Goal: Task Accomplishment & Management: Manage account settings

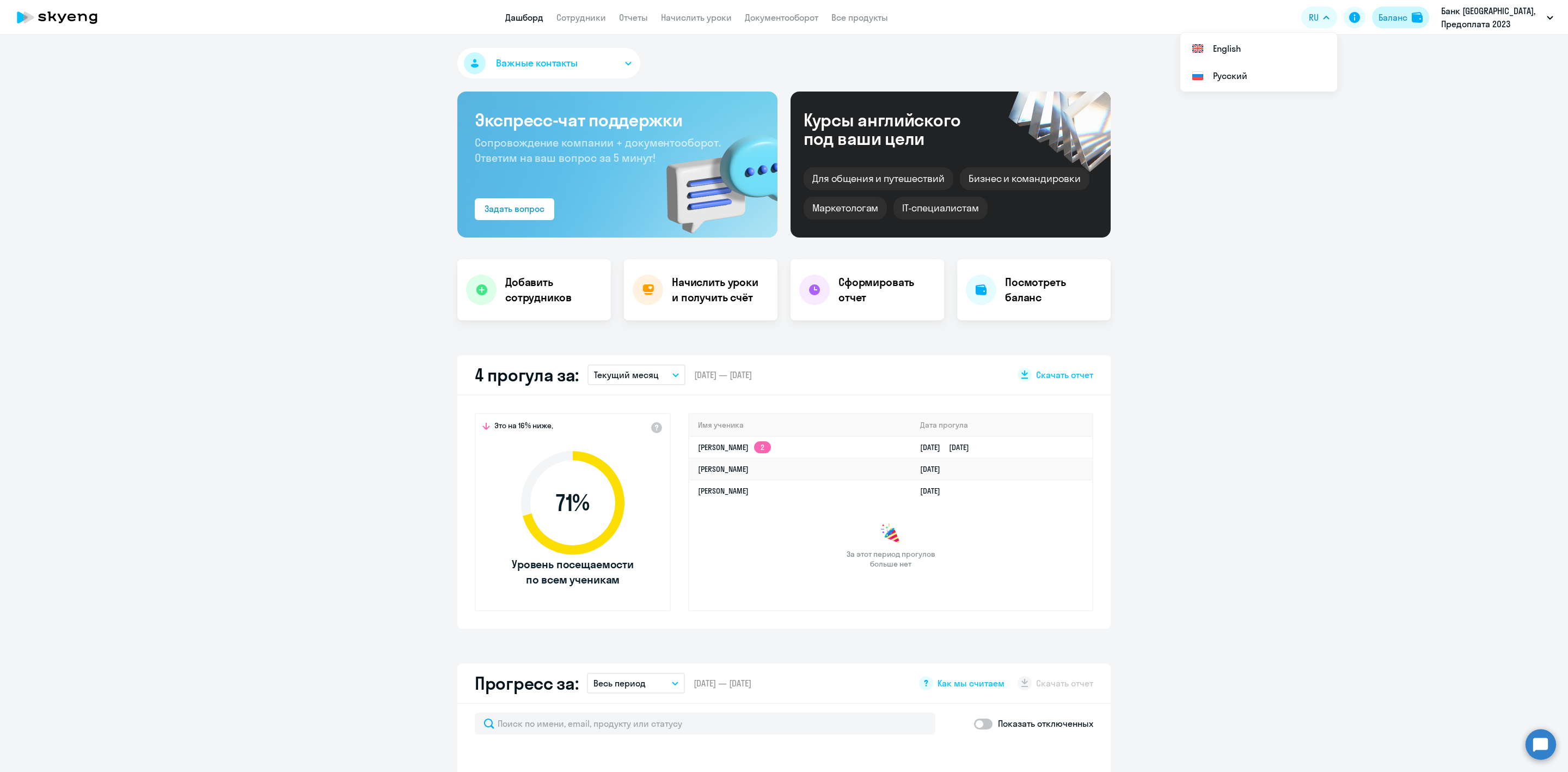
click at [1400, 20] on div "Баланс" at bounding box center [1392, 17] width 29 height 13
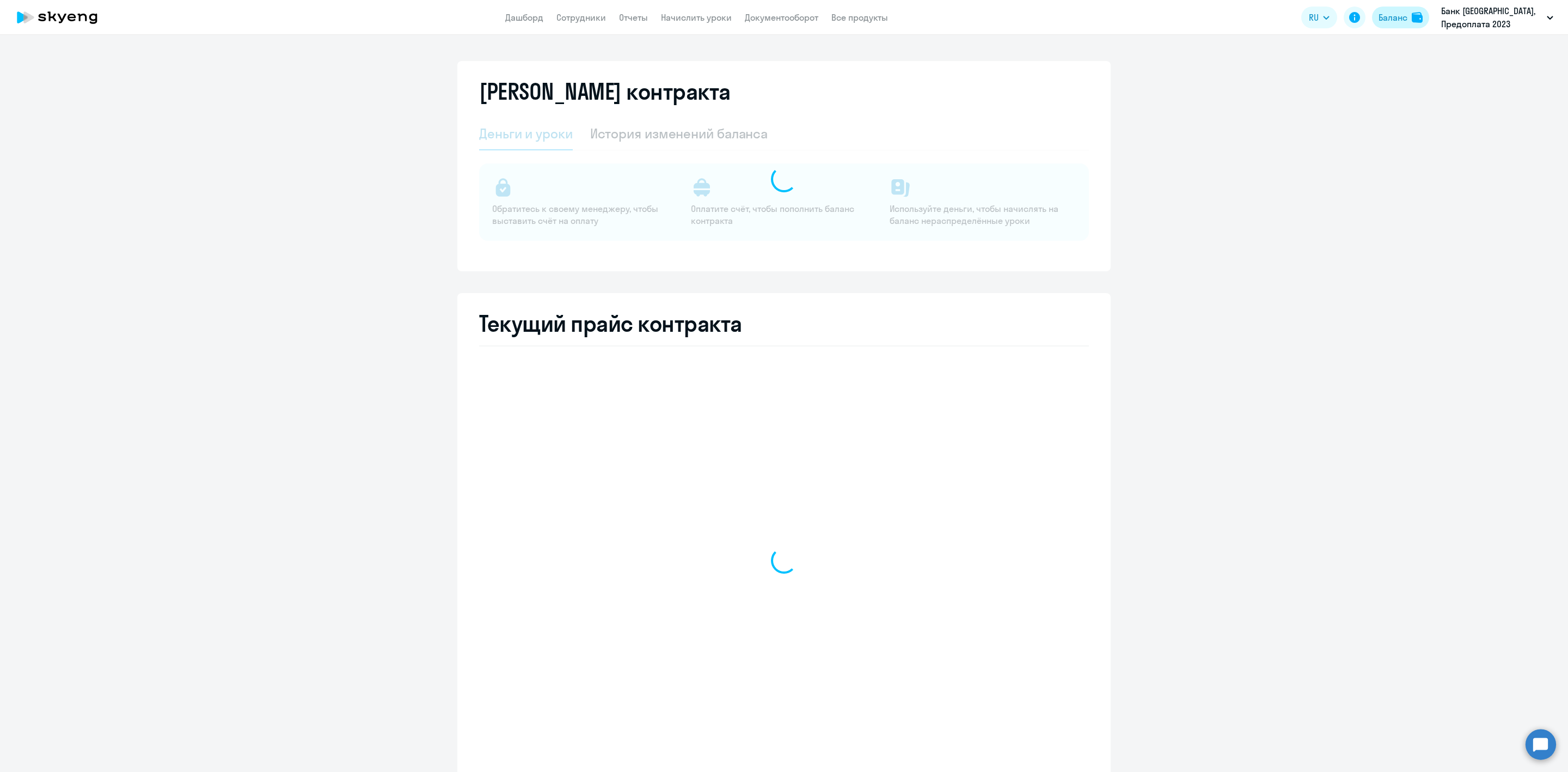
select select "english_adult_not_native_speaker"
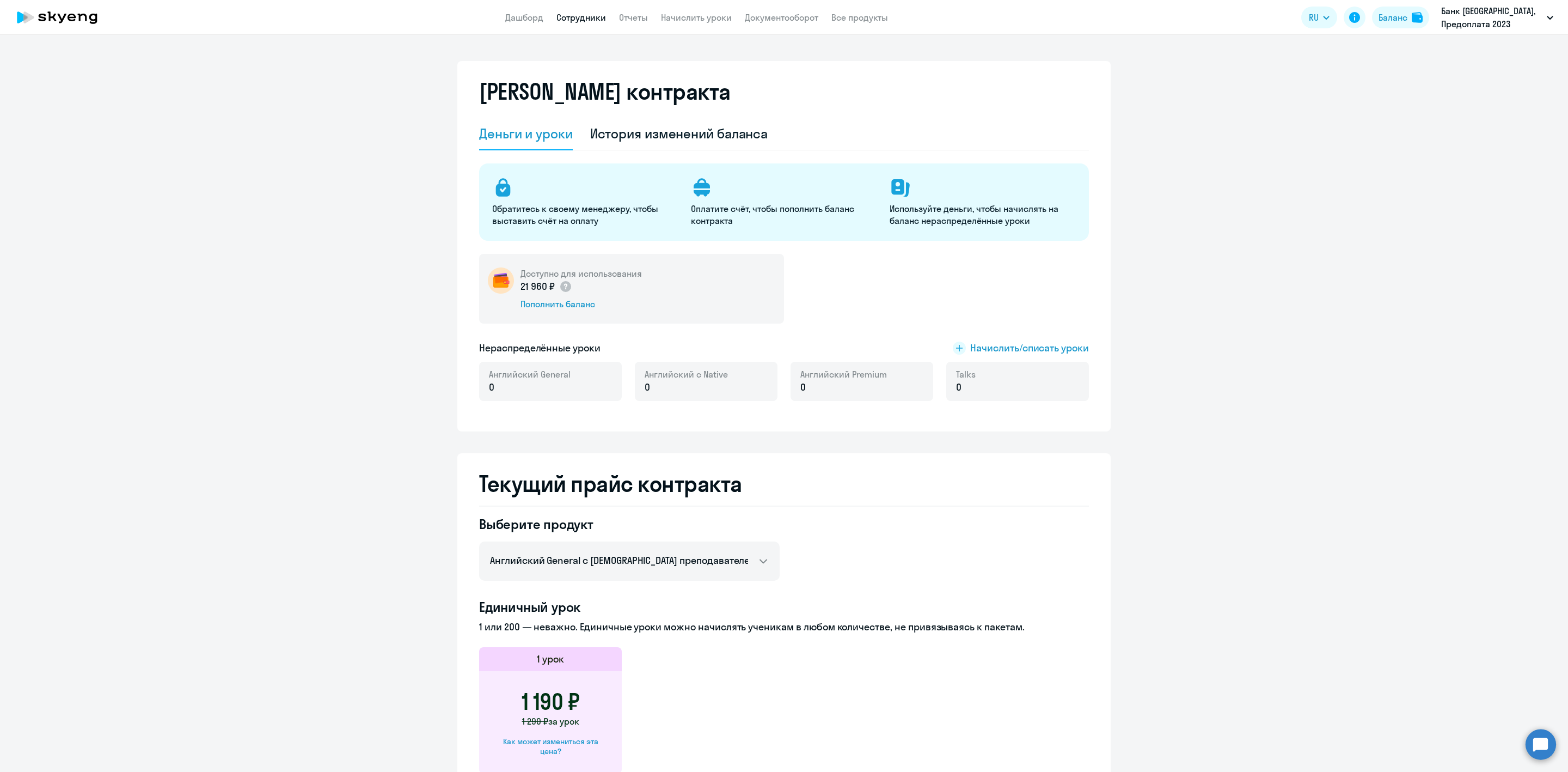
click at [593, 18] on link "Сотрудники" at bounding box center [581, 17] width 49 height 11
select select "30"
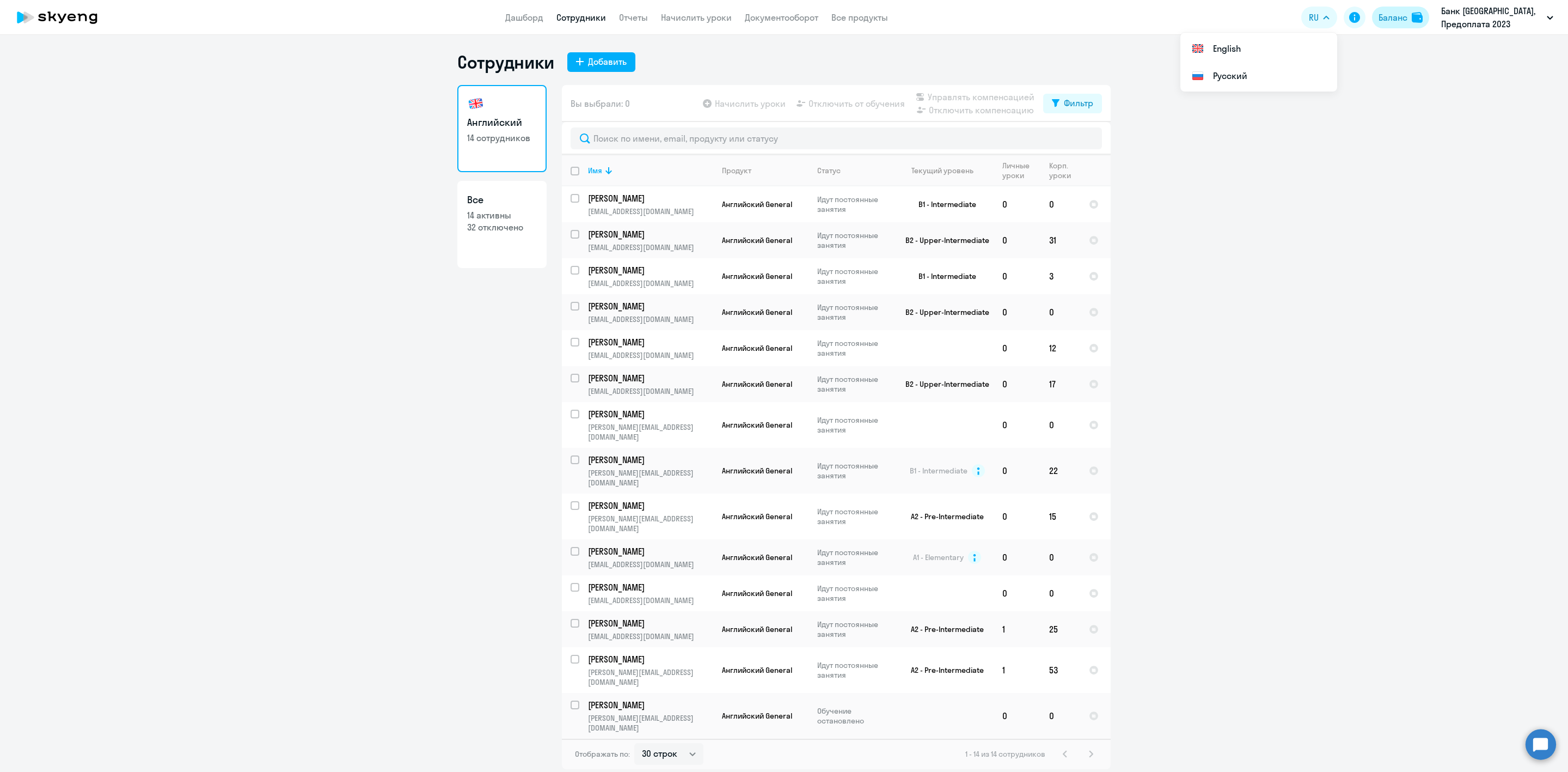
click at [1400, 19] on div "Баланс" at bounding box center [1392, 17] width 29 height 13
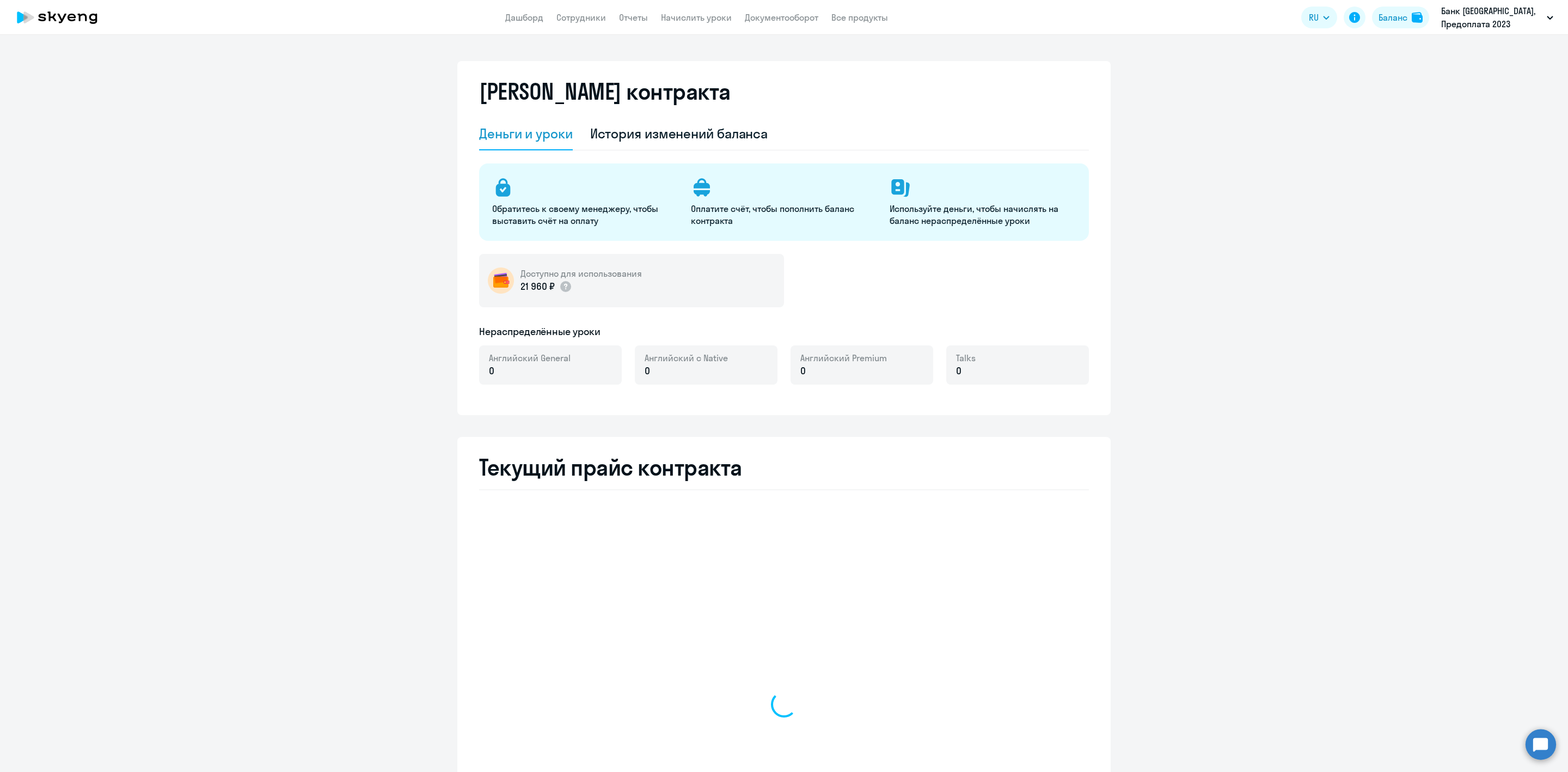
select select "english_adult_not_native_speaker"
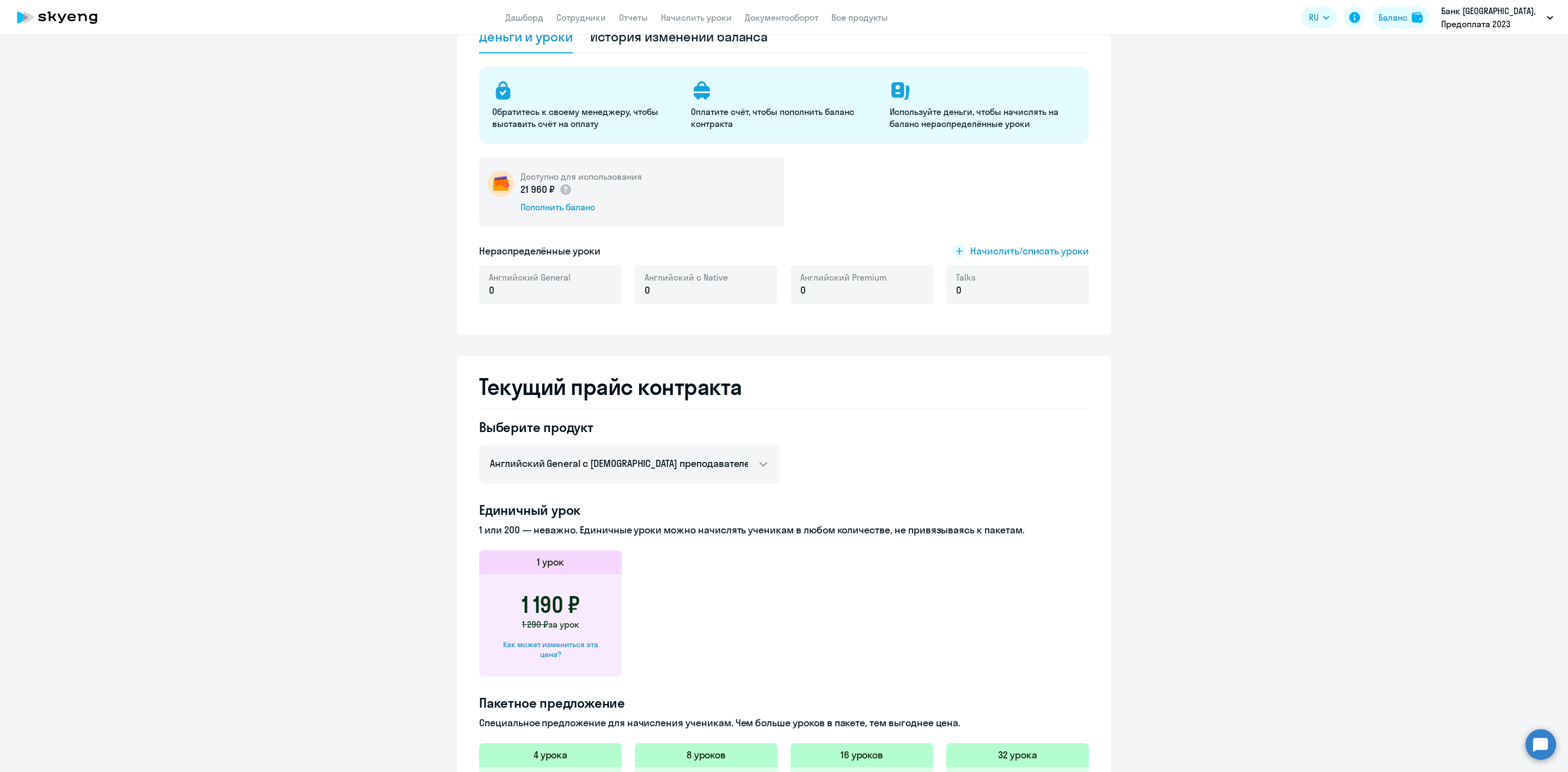
scroll to position [82, 0]
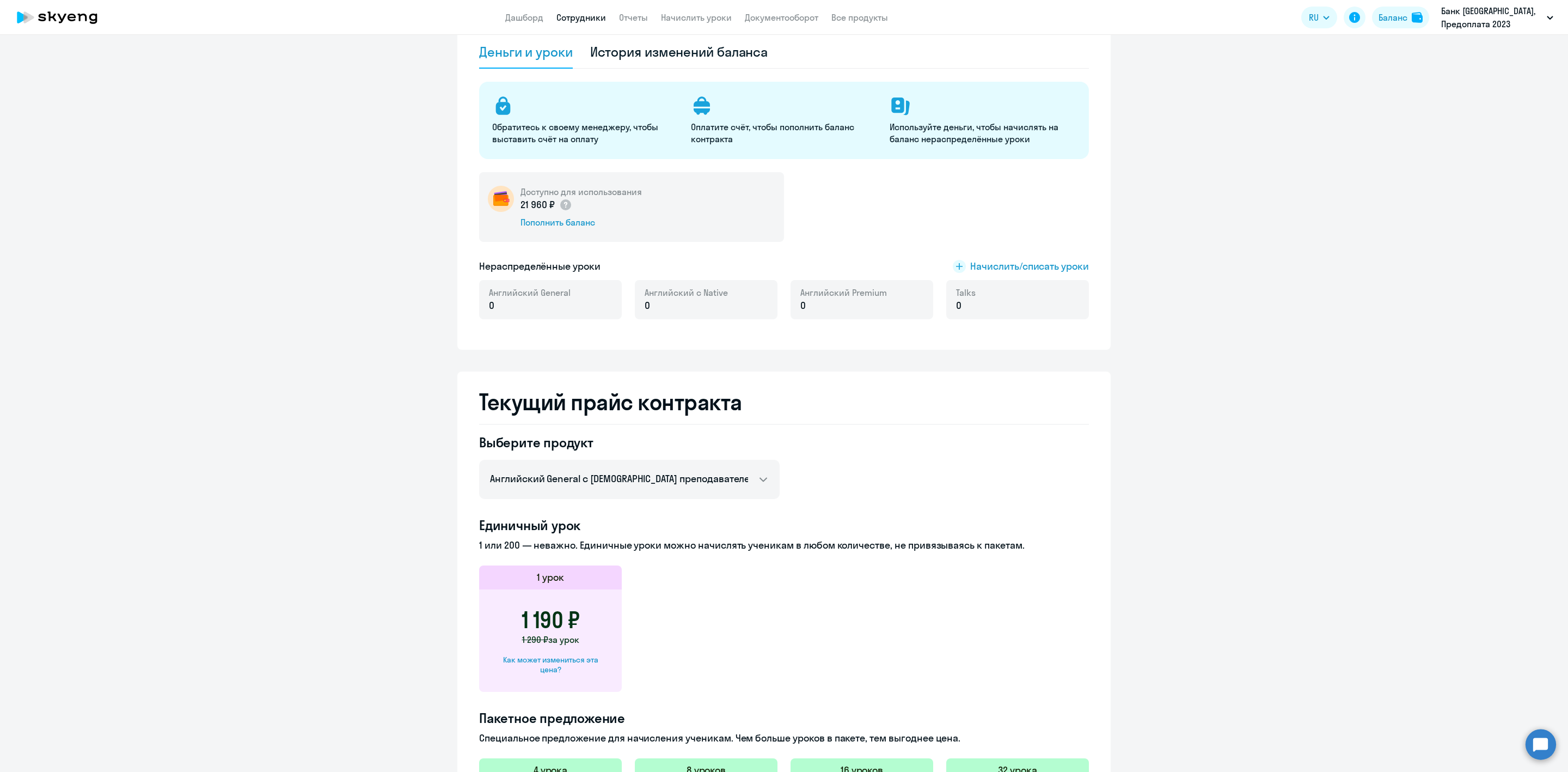
click at [573, 17] on link "Сотрудники" at bounding box center [581, 17] width 49 height 11
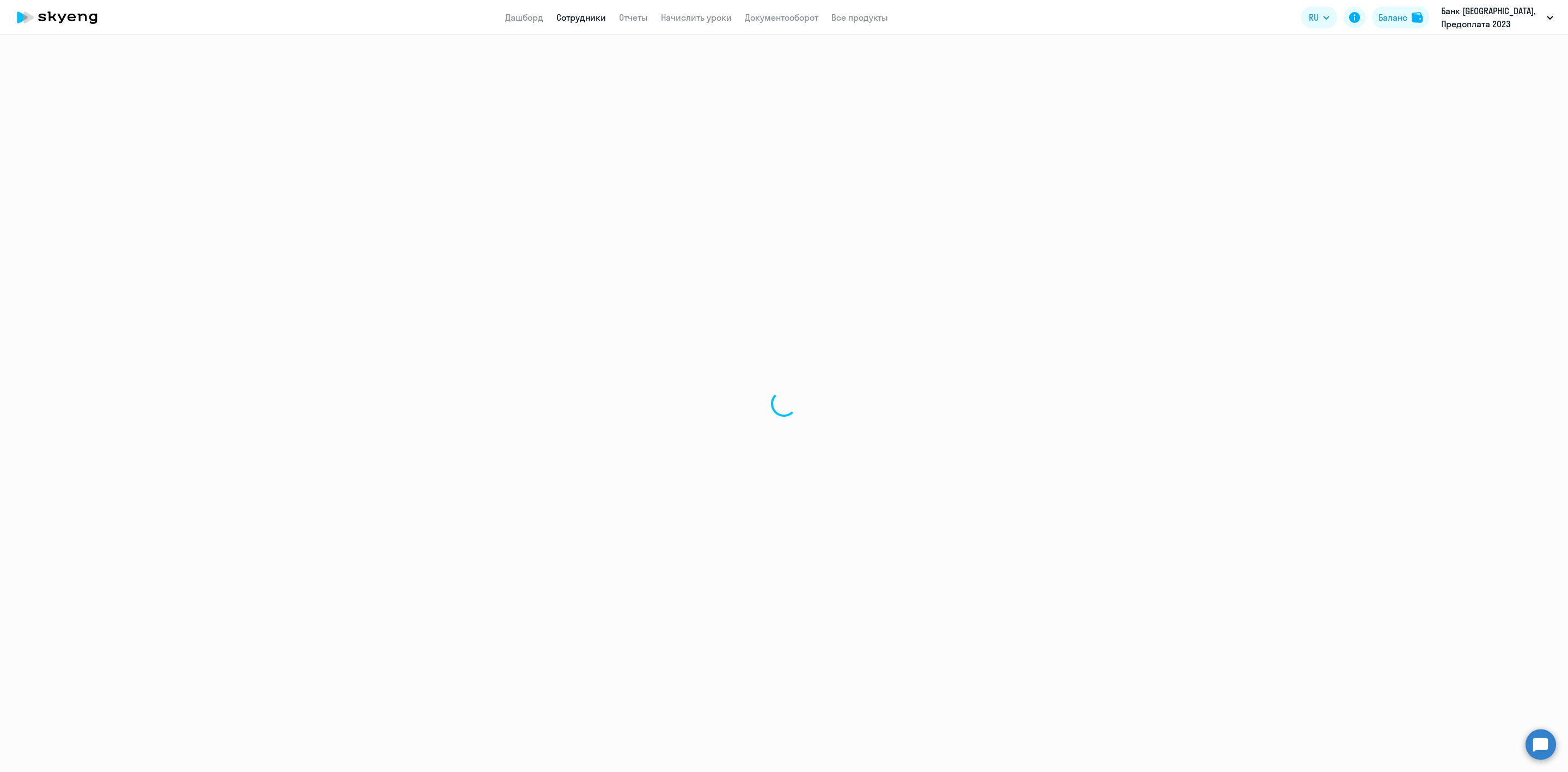
select select "30"
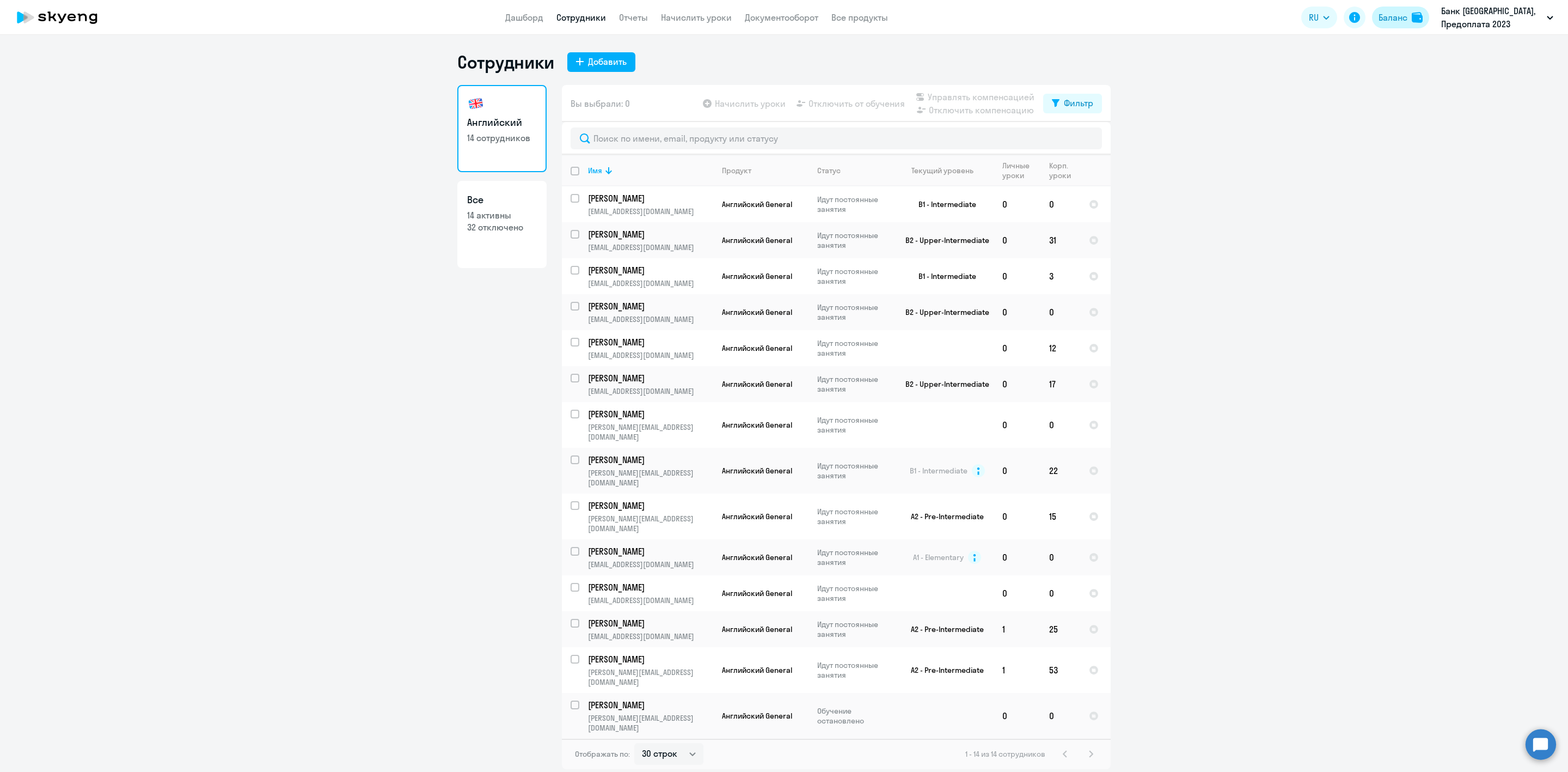
click at [1382, 20] on div "Баланс" at bounding box center [1392, 17] width 29 height 13
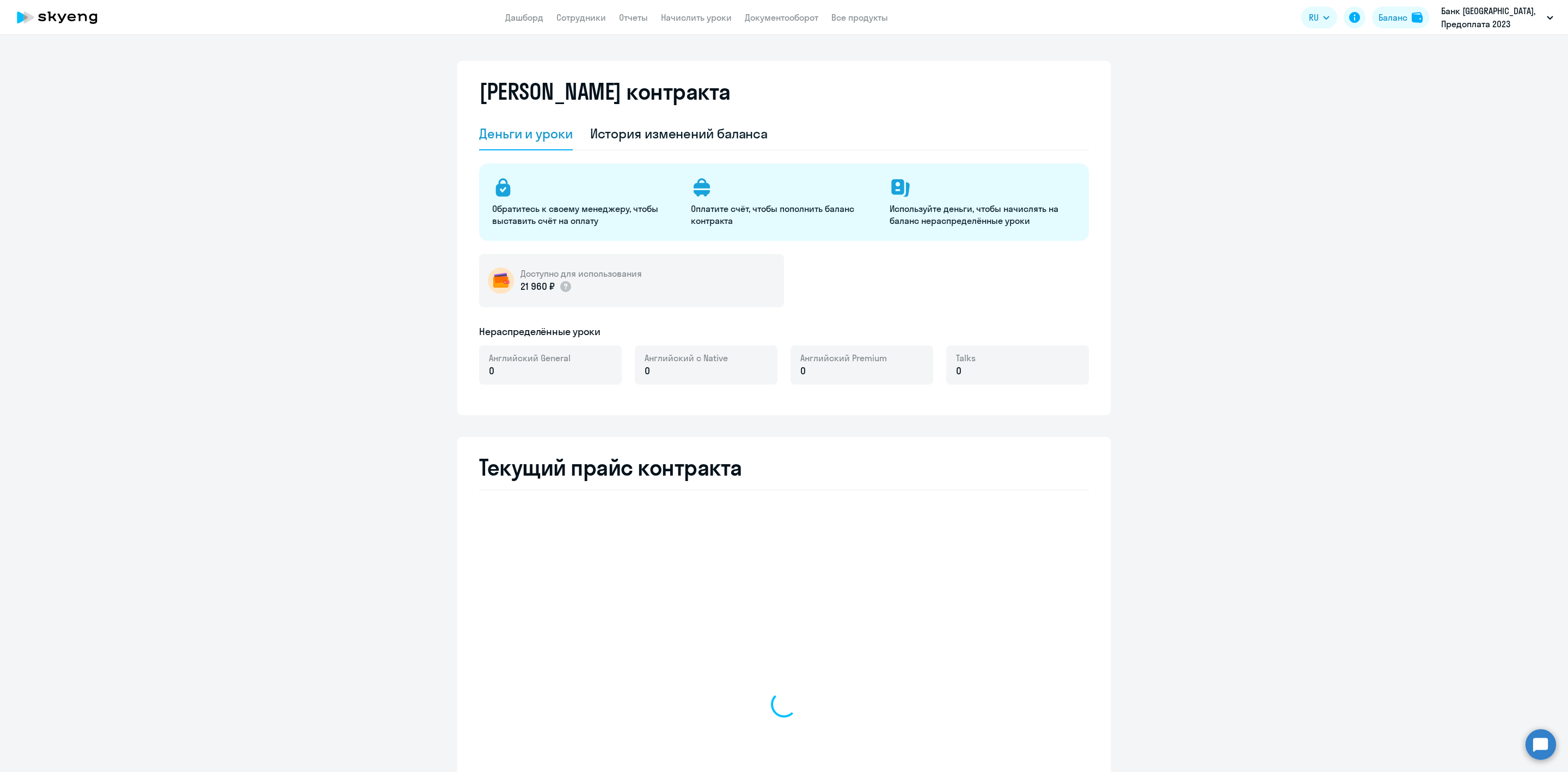
select select "english_adult_not_native_speaker"
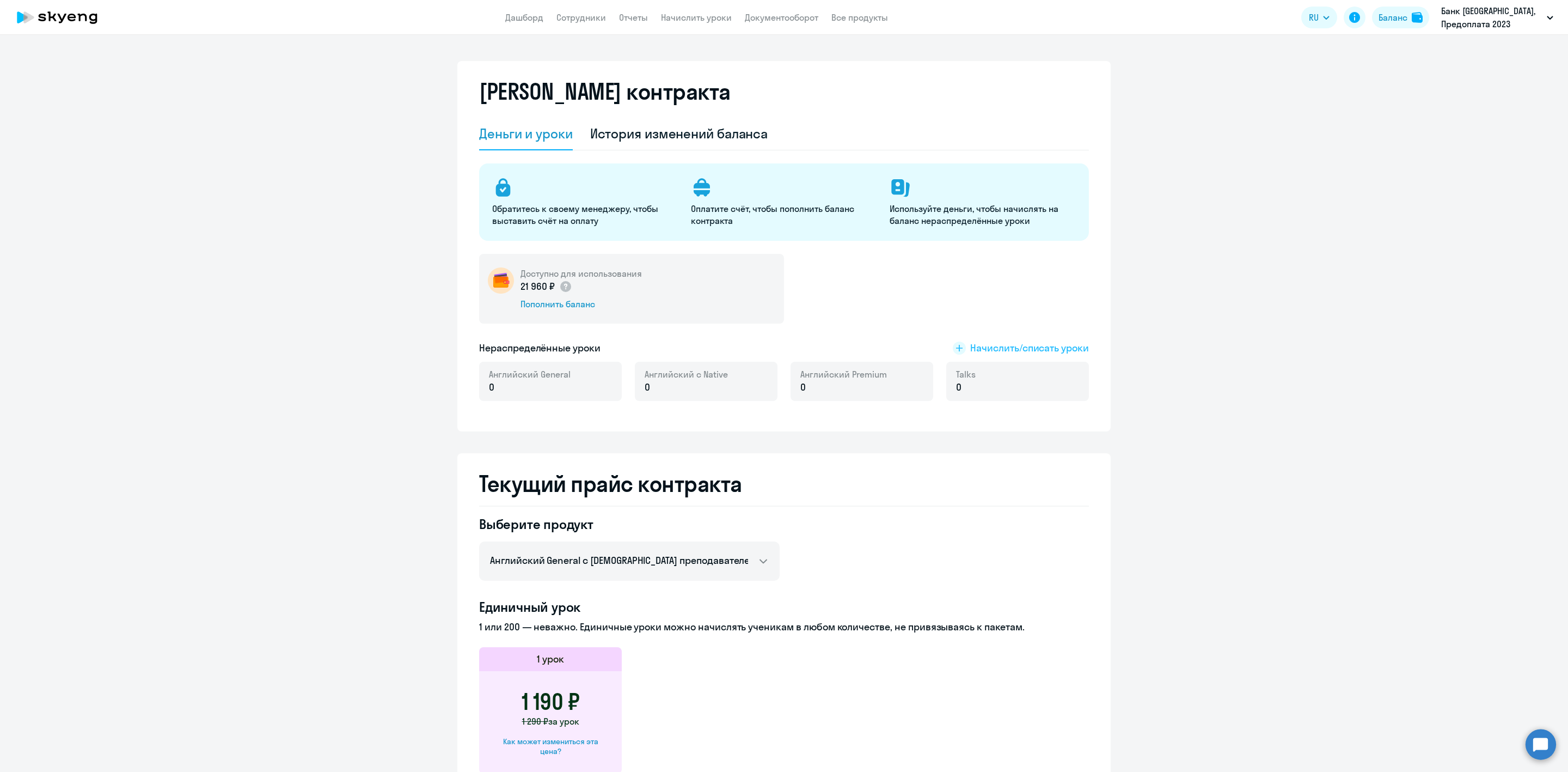
click at [972, 343] on span "Начислить/списать уроки" at bounding box center [1029, 348] width 118 height 14
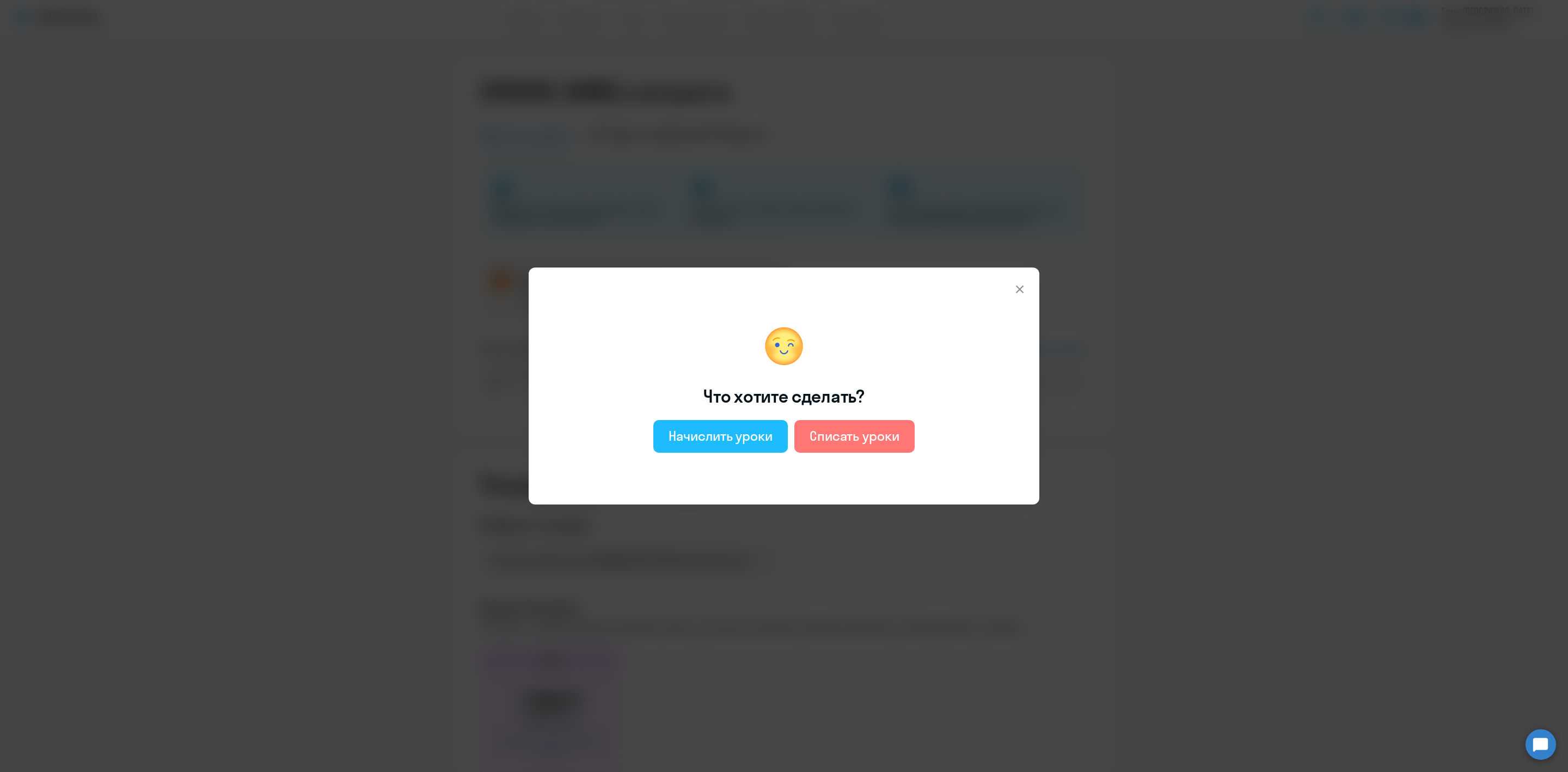
click at [703, 434] on div "Начислить уроки" at bounding box center [721, 435] width 104 height 17
select select "english_adult_not_native_speaker"
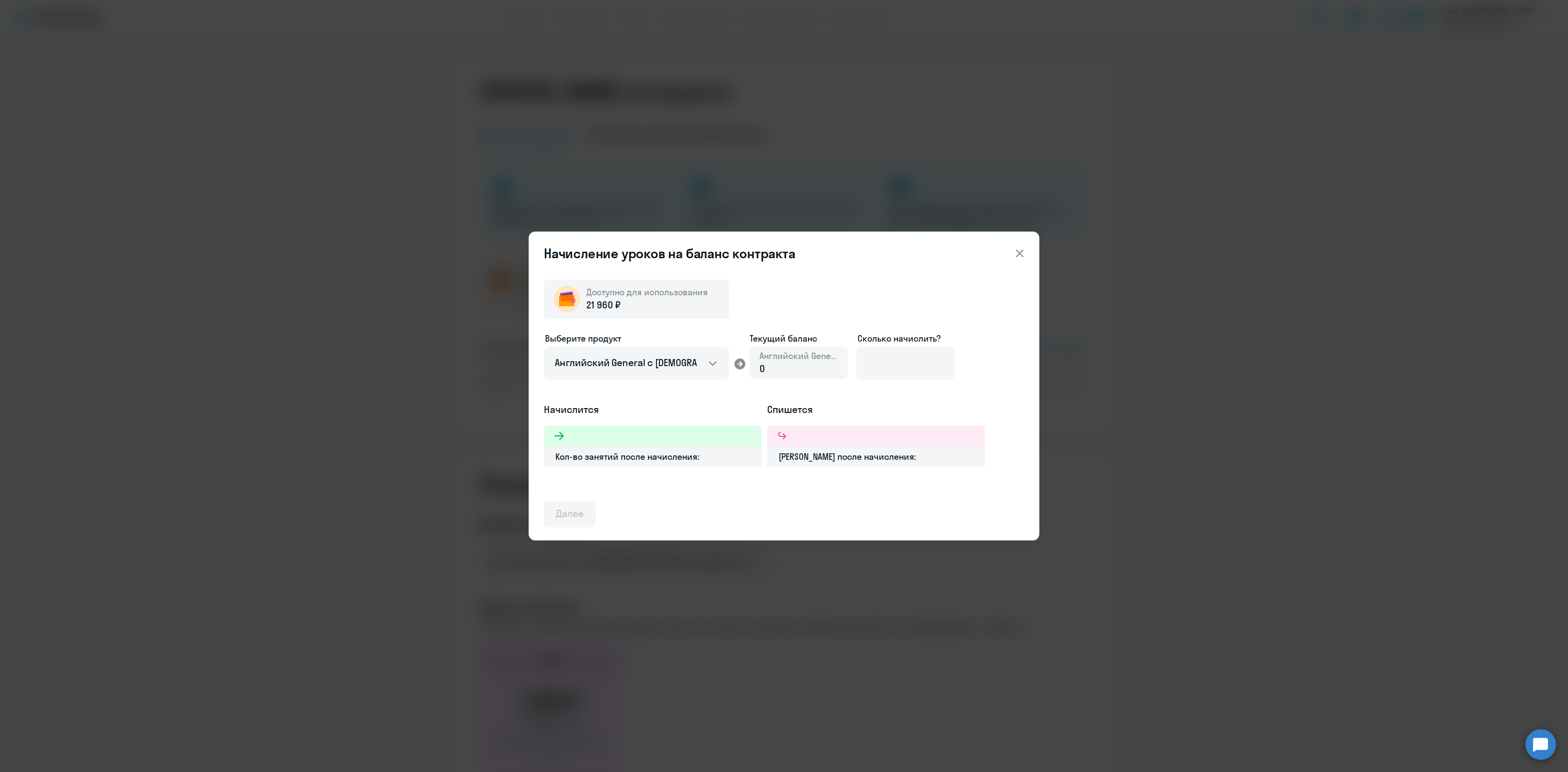
click at [812, 368] on div "0" at bounding box center [799, 368] width 78 height 14
click at [894, 363] on input at bounding box center [905, 363] width 98 height 33
type input "1"
click at [681, 366] on select "Английский General с [DEMOGRAPHIC_DATA] преподавателем Английский General с [DE…" at bounding box center [636, 363] width 185 height 33
click at [910, 395] on div "Выберите продукт Английский General с русскоговорящим преподавателем Английский…" at bounding box center [784, 367] width 480 height 71
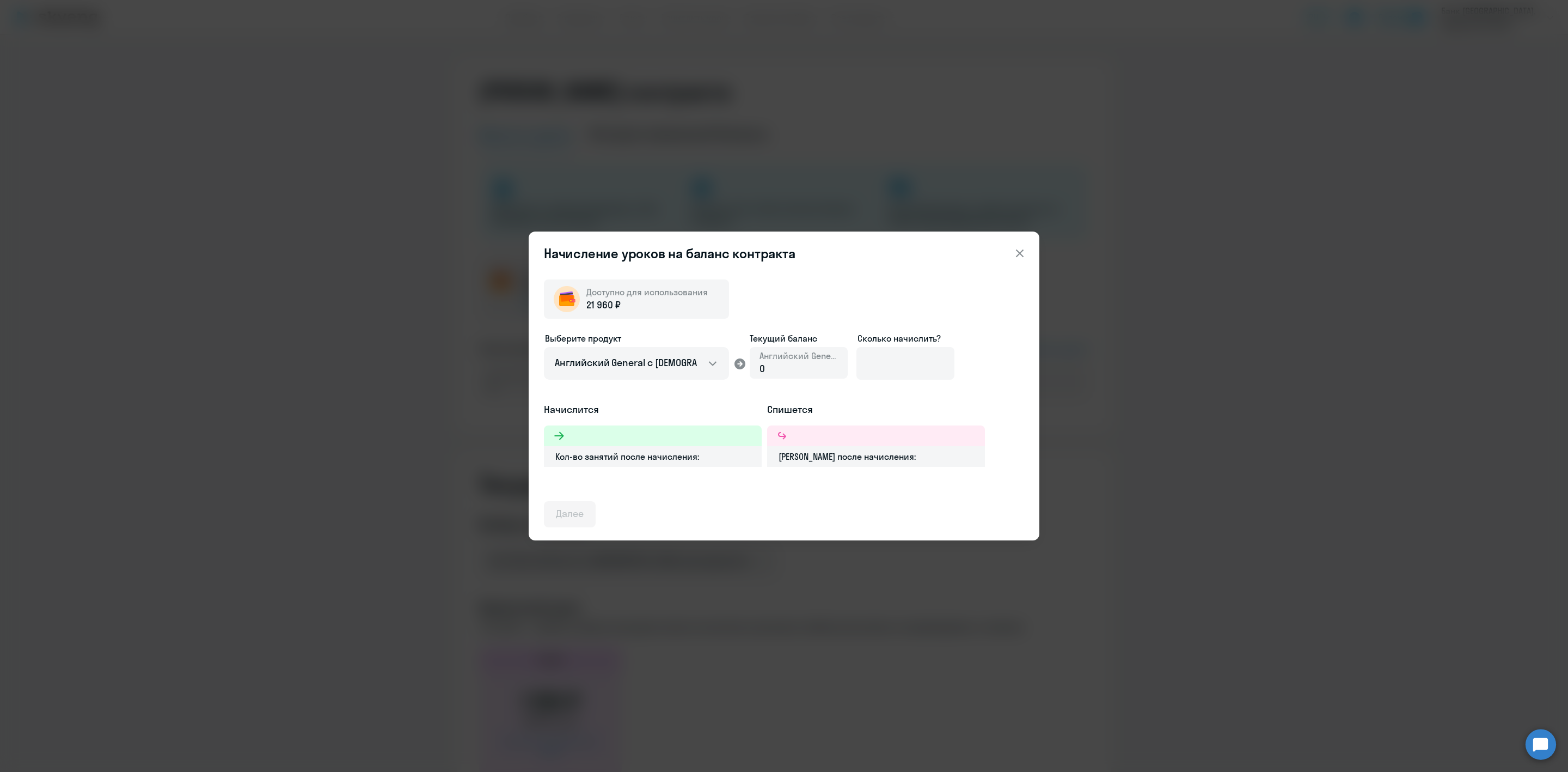
click at [1024, 253] on icon at bounding box center [1020, 253] width 13 height 13
